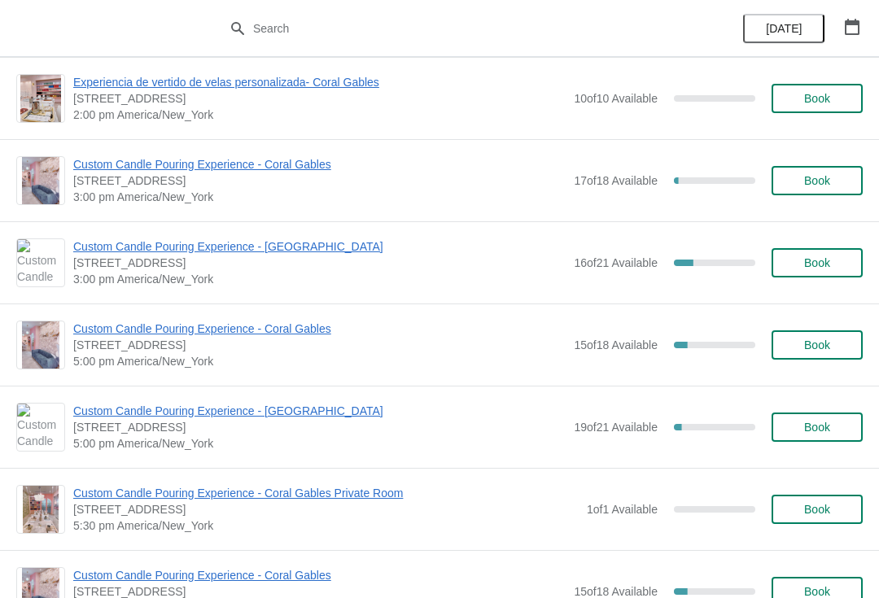
scroll to position [605, 0]
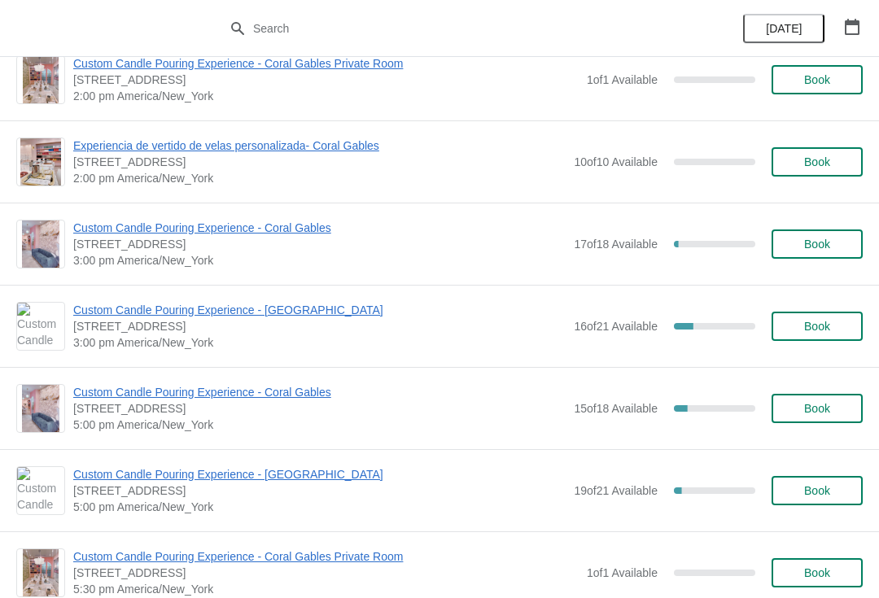
click at [276, 229] on span "Custom Candle Pouring Experience - Coral Gables" at bounding box center [319, 228] width 492 height 16
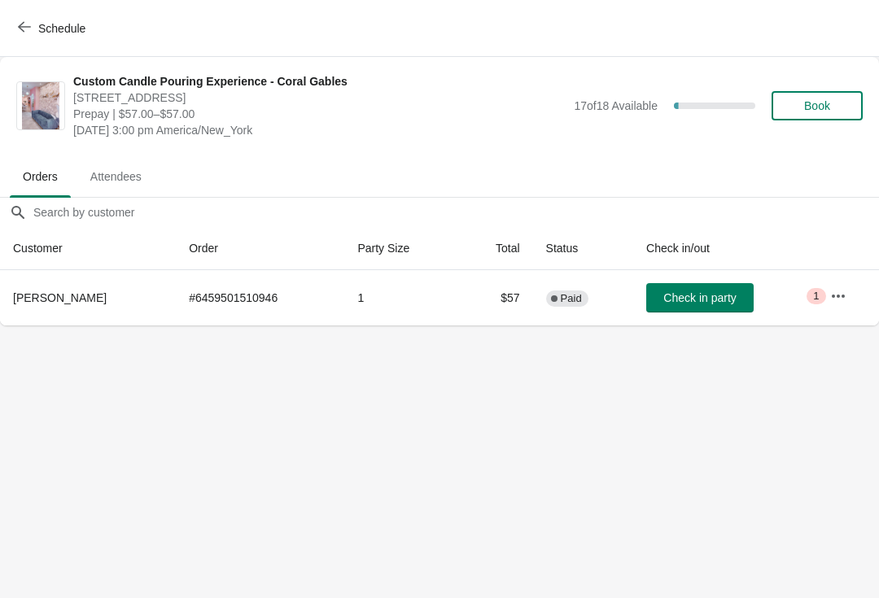
click at [692, 291] on span "Check in party" at bounding box center [699, 297] width 72 height 13
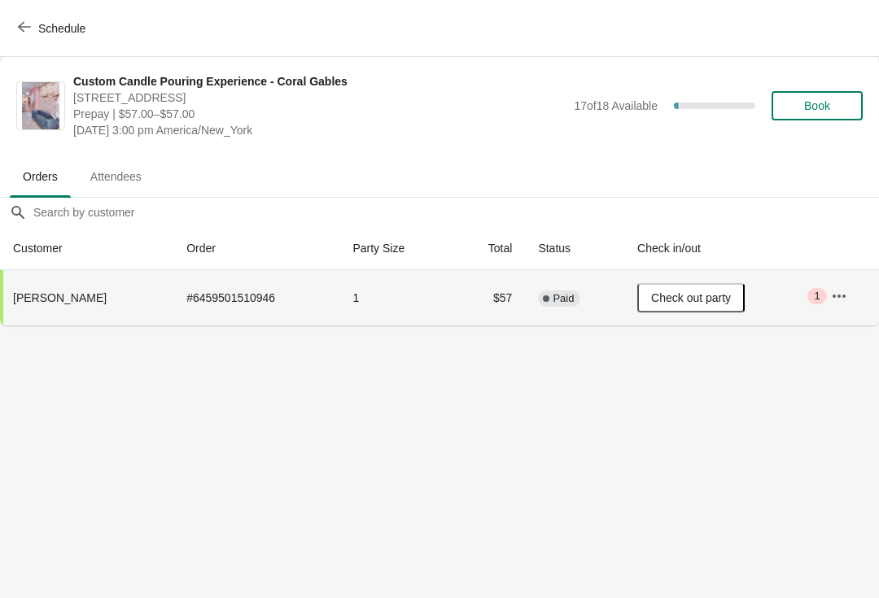
click at [847, 305] on button "button" at bounding box center [838, 296] width 29 height 29
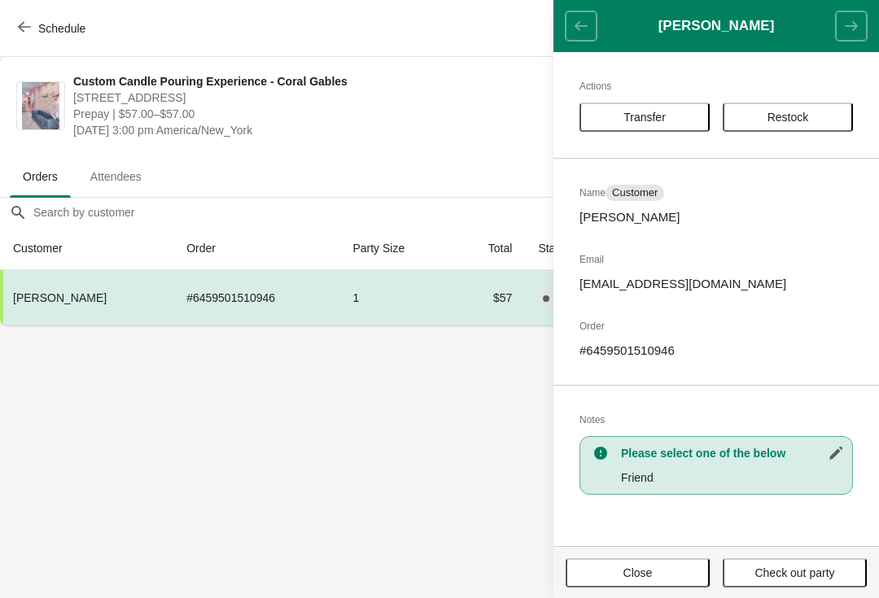
click at [413, 491] on body "Schedule Custom Candle Pouring Experience - Coral Gables 154 Giralda Avenue, Co…" at bounding box center [439, 299] width 879 height 598
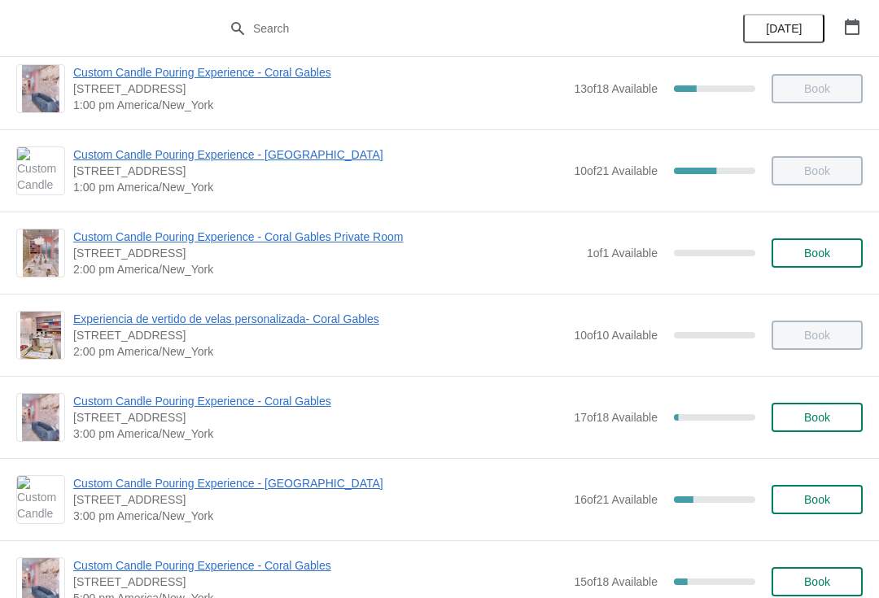
scroll to position [433, 0]
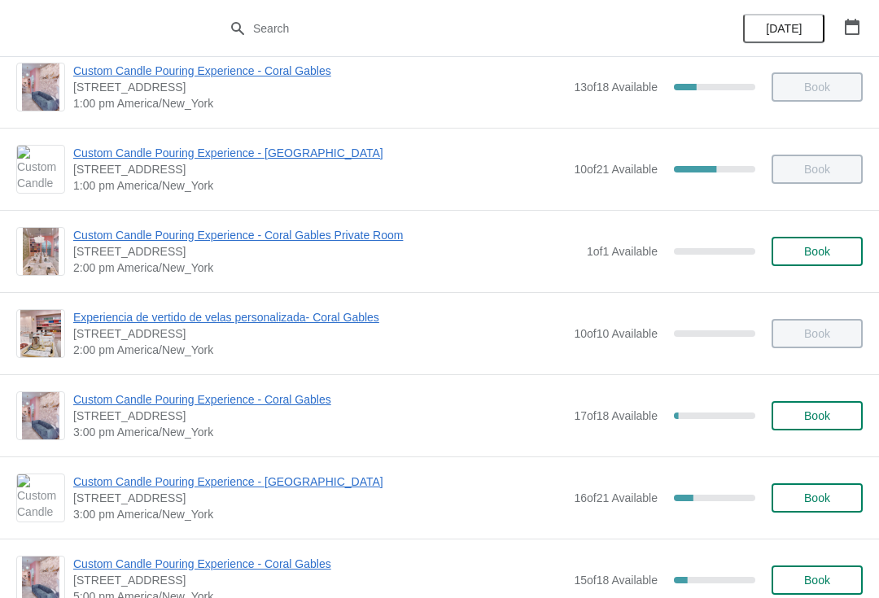
click at [111, 405] on span "Custom Candle Pouring Experience - Coral Gables" at bounding box center [319, 399] width 492 height 16
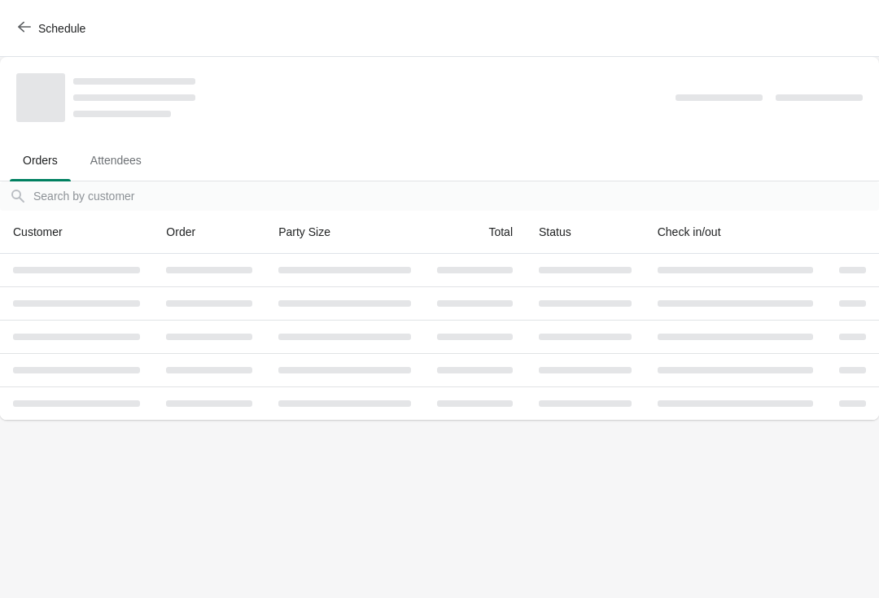
scroll to position [0, 0]
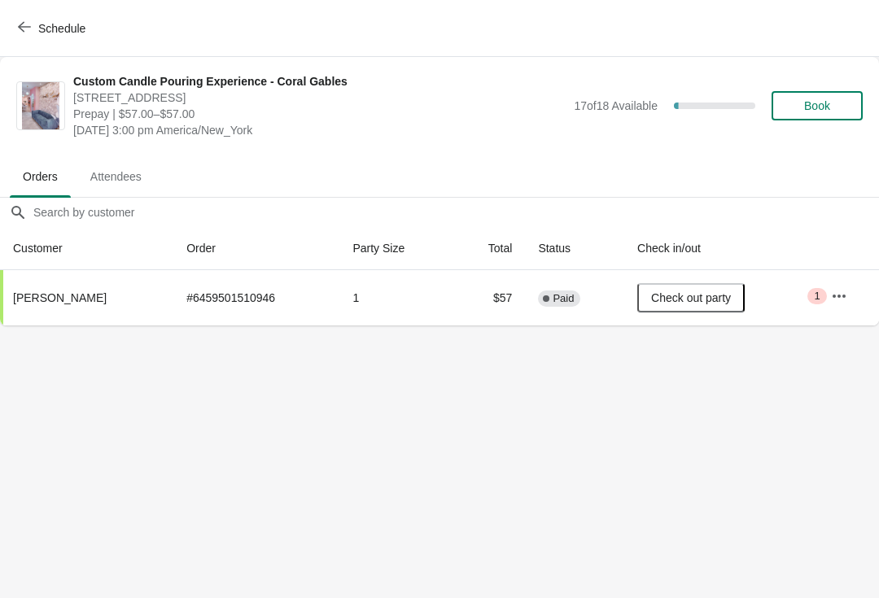
click at [36, 29] on span "Schedule" at bounding box center [53, 27] width 64 height 15
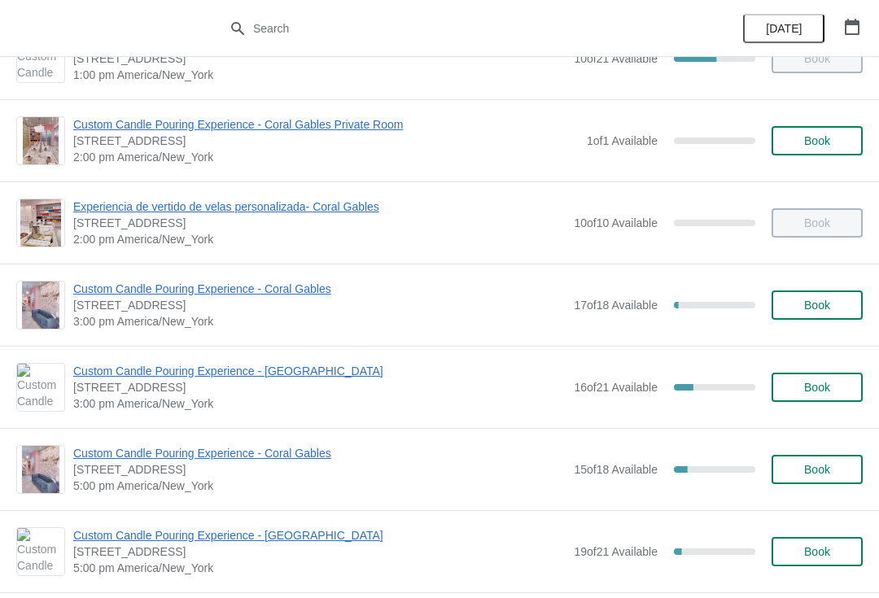
scroll to position [570, 0]
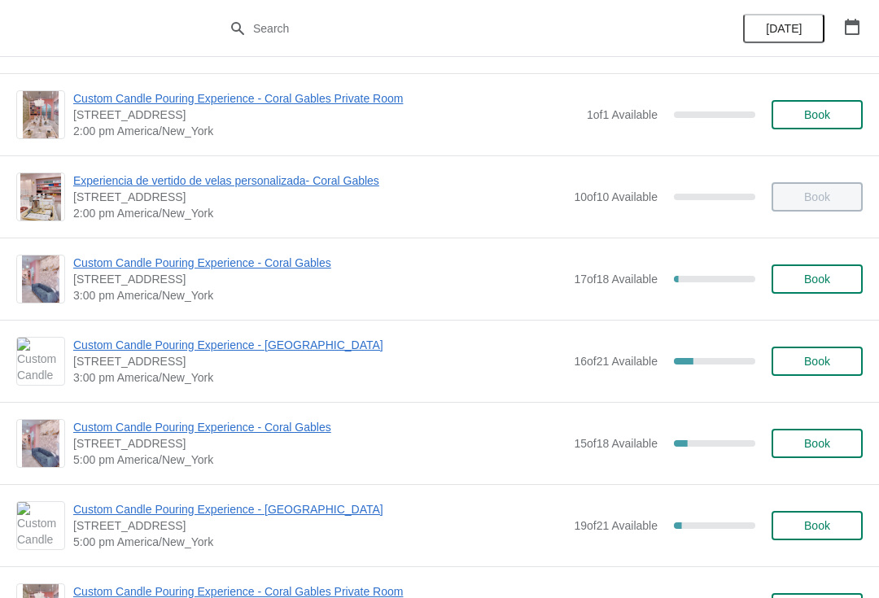
click at [134, 426] on span "Custom Candle Pouring Experience - Coral Gables" at bounding box center [319, 427] width 492 height 16
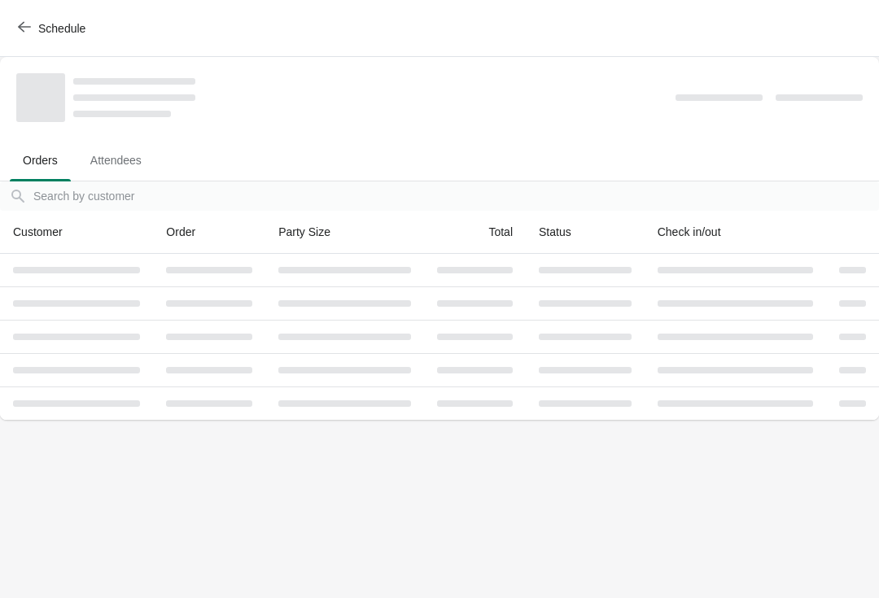
scroll to position [0, 0]
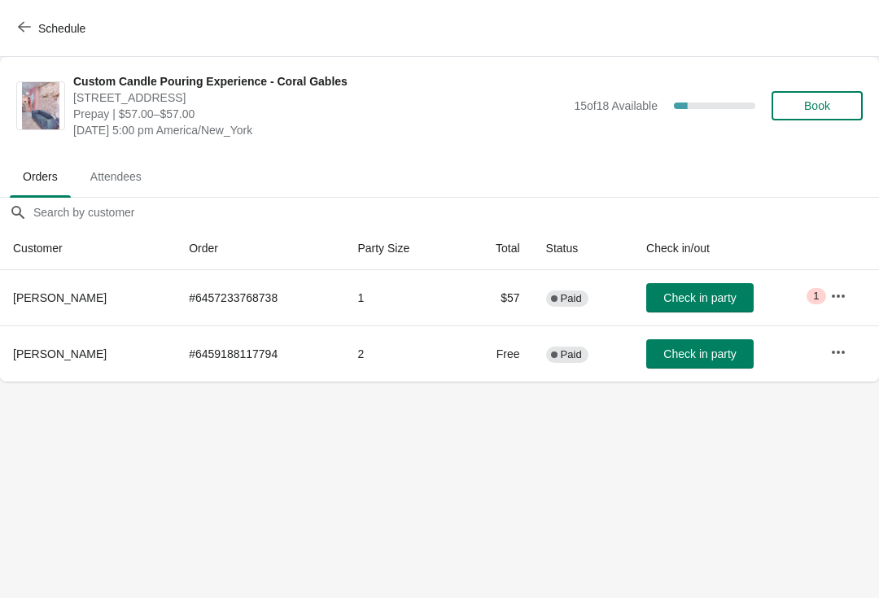
click at [55, 18] on button "Schedule" at bounding box center [53, 28] width 90 height 29
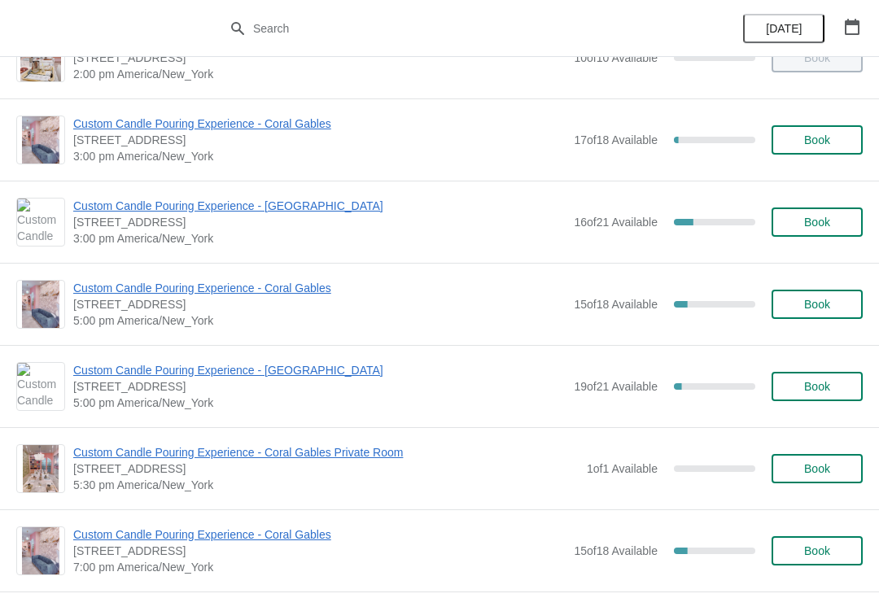
scroll to position [709, 0]
click at [301, 294] on span "Custom Candle Pouring Experience - Coral Gables" at bounding box center [319, 287] width 492 height 16
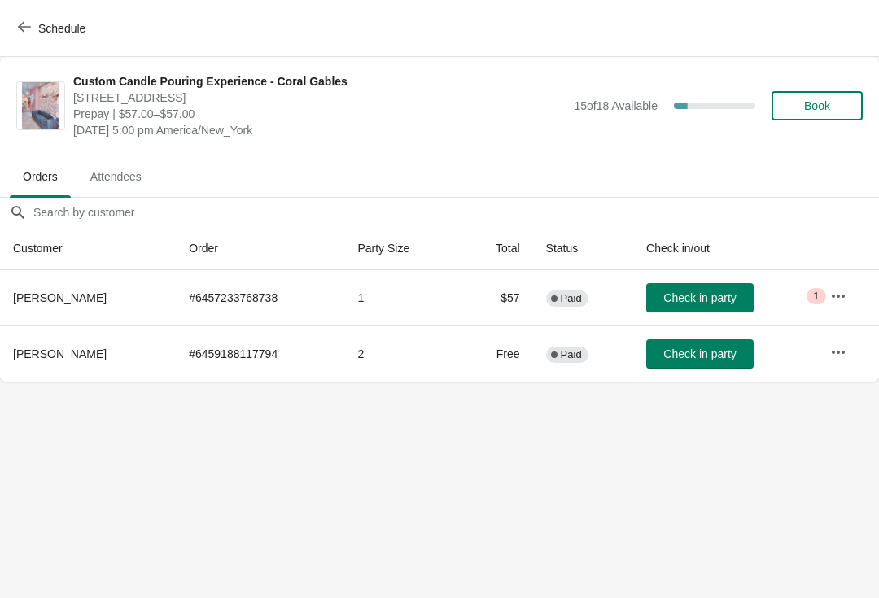
scroll to position [0, 0]
click at [46, 42] on button "Schedule" at bounding box center [53, 28] width 90 height 29
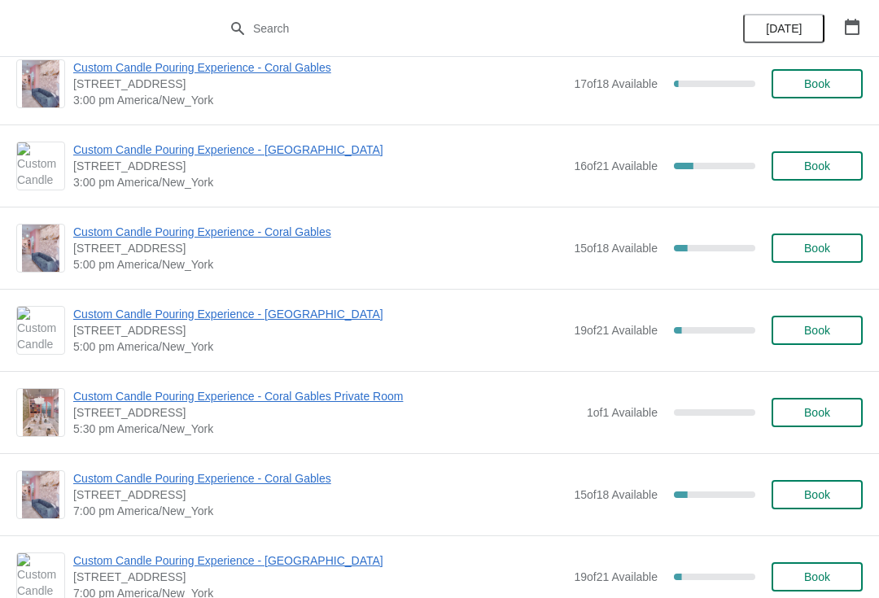
scroll to position [759, 0]
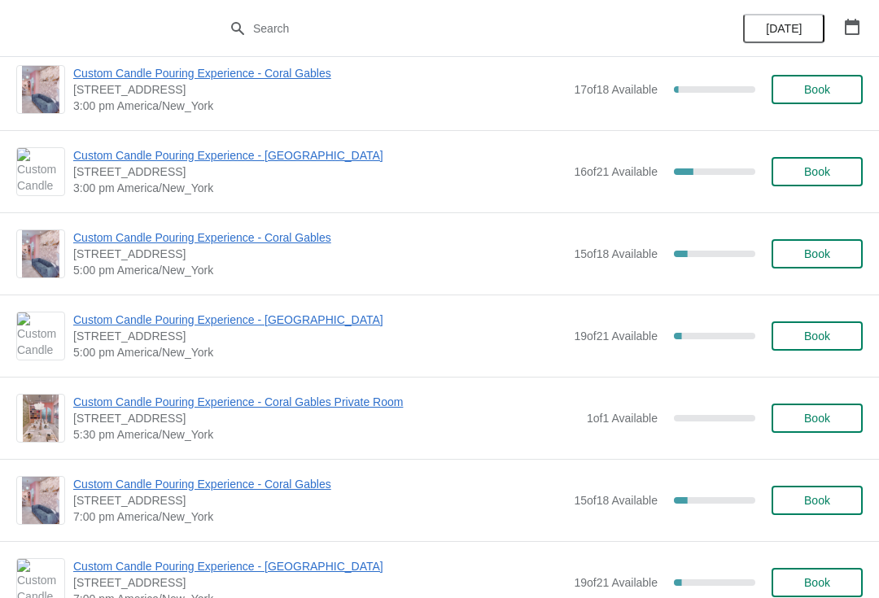
click at [102, 234] on span "Custom Candle Pouring Experience - Coral Gables" at bounding box center [319, 237] width 492 height 16
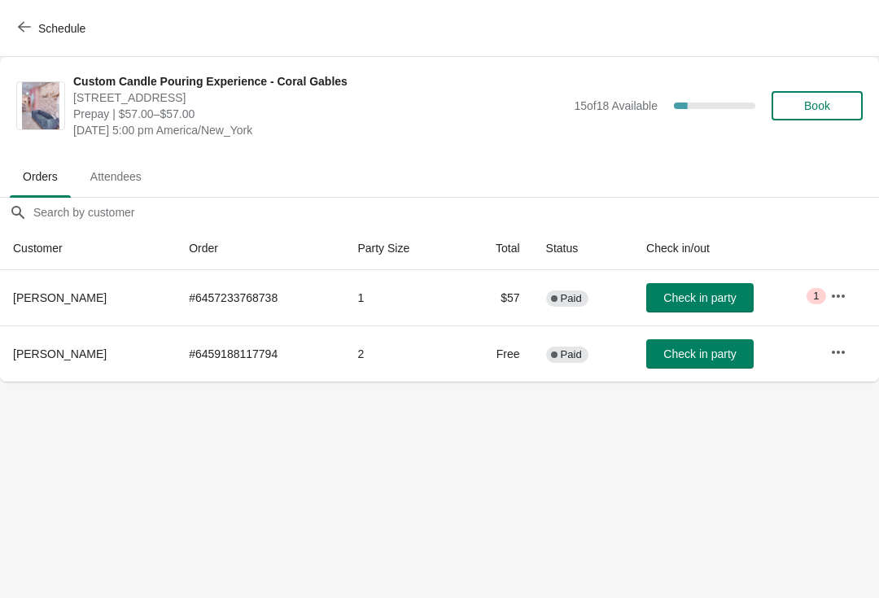
scroll to position [0, 0]
copy td "6459188117794"
